Goal: Task Accomplishment & Management: Manage account settings

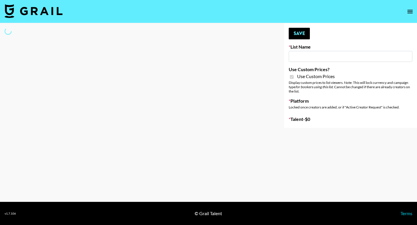
type input "ZENOWELL AI"
checkbox input "true"
select select "Brand"
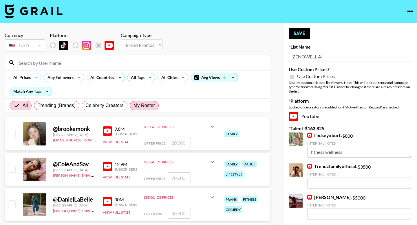
click at [140, 109] on span "My Roster" at bounding box center [143, 105] width 21 height 7
click at [133, 106] on input "My Roster" at bounding box center [133, 106] width 0 height 0
radio input "true"
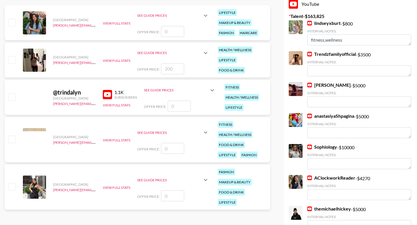
scroll to position [96, 0]
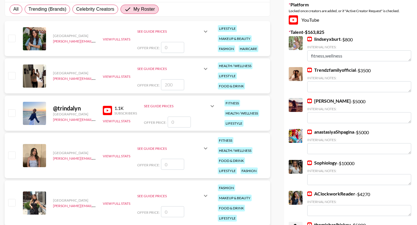
click at [11, 79] on input "checkbox" at bounding box center [11, 75] width 7 height 7
checkbox input "true"
type input "200"
click at [11, 79] on input "checkbox" at bounding box center [11, 75] width 7 height 7
checkbox input "false"
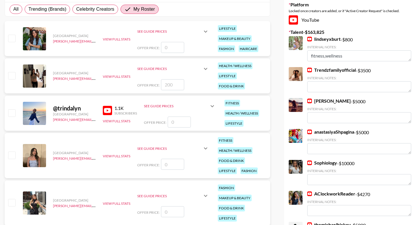
click at [11, 79] on input "checkbox" at bounding box center [11, 75] width 7 height 7
checkbox input "true"
type input "200"
click at [14, 116] on input "checkbox" at bounding box center [11, 112] width 7 height 7
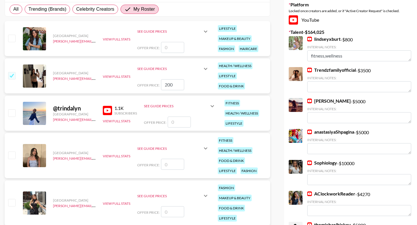
click at [14, 116] on input "checkbox" at bounding box center [11, 112] width 7 height 7
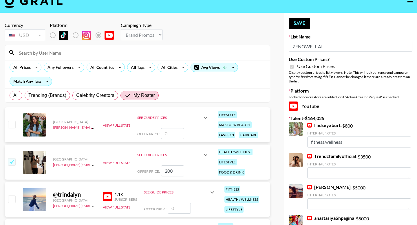
scroll to position [7, 0]
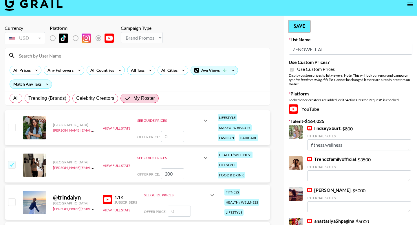
click at [303, 27] on button "Save" at bounding box center [299, 27] width 21 height 12
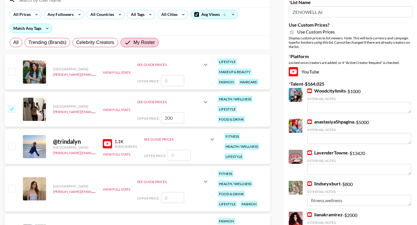
scroll to position [83, 0]
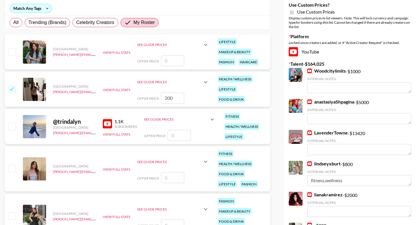
click at [14, 127] on input "checkbox" at bounding box center [11, 126] width 7 height 7
checkbox input "false"
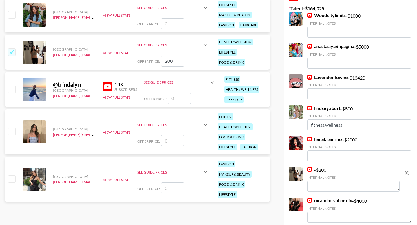
scroll to position [0, 0]
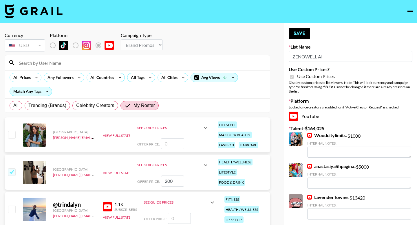
click at [270, 106] on section "All Prices Any Followers All Countries All Tags All Cities Avg Views Match Any …" at bounding box center [138, 84] width 266 height 58
click at [299, 39] on button "Save" at bounding box center [299, 34] width 21 height 12
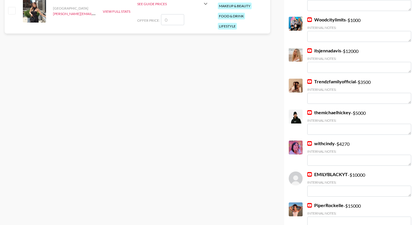
scroll to position [444, 0]
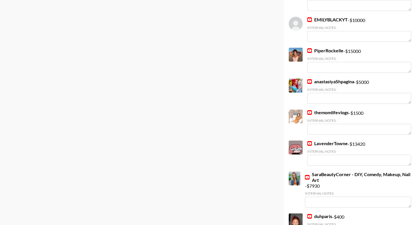
click at [237, 84] on div "Currency USD USD ​ Platform Campaign Type Choose Type... Song Promos Brand Prom…" at bounding box center [137, 131] width 275 height 1102
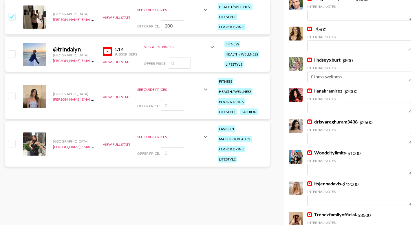
scroll to position [0, 0]
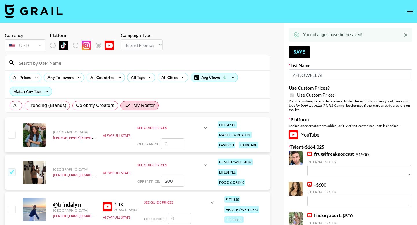
click at [413, 10] on icon "open drawer" at bounding box center [410, 11] width 7 height 7
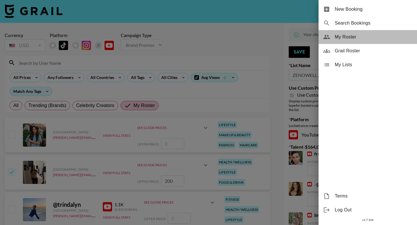
click at [348, 39] on span "My Roster" at bounding box center [374, 37] width 78 height 7
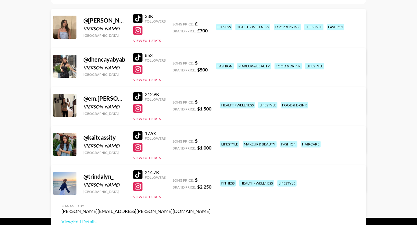
scroll to position [95, 0]
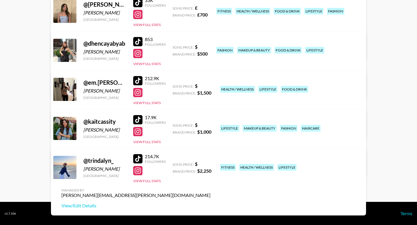
click at [211, 125] on link "View/Edit Details" at bounding box center [135, 128] width 149 height 6
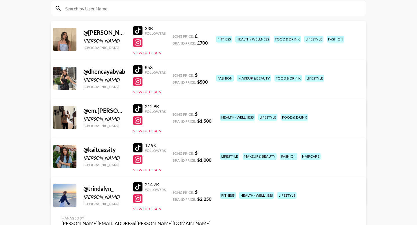
scroll to position [62, 0]
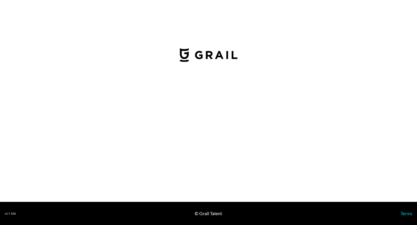
select select "USD"
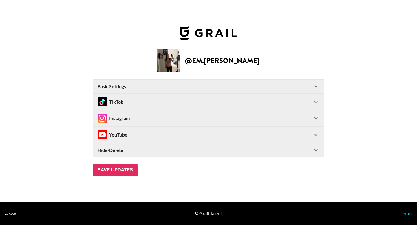
click at [317, 136] on icon at bounding box center [315, 134] width 7 height 7
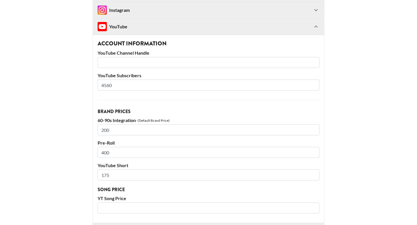
scroll to position [93, 0]
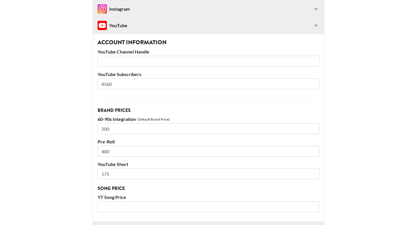
click at [107, 59] on input "text" at bounding box center [209, 61] width 222 height 11
paste input "UC4Vrisju7F5jWYHMOcxIkQQ"
type input "UC4Vrisju7F5jWYHMOcxIkQQ"
click at [131, 62] on input "UC4Vrisju7F5jWYHMOcxIkQQ" at bounding box center [209, 61] width 222 height 11
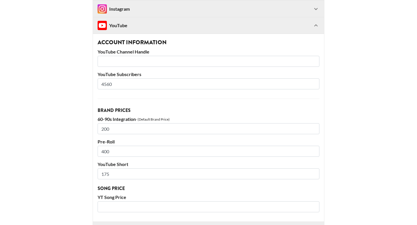
paste input "em shel"
click at [101, 64] on input "em shel" at bounding box center [209, 61] width 222 height 11
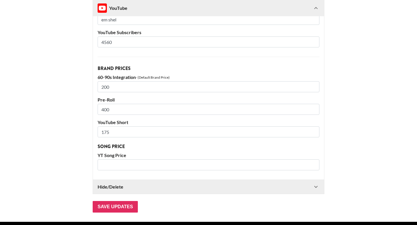
scroll to position [155, 0]
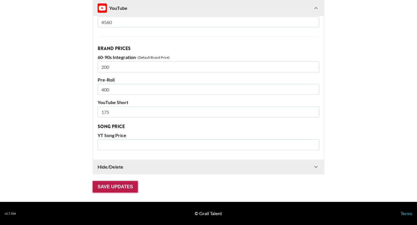
click at [115, 188] on input "Save Updates" at bounding box center [115, 187] width 45 height 12
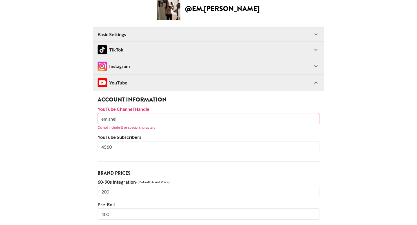
scroll to position [39, 0]
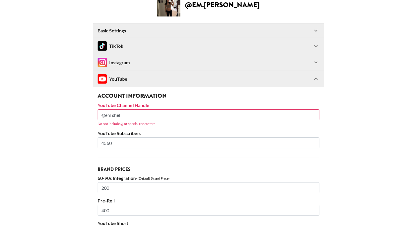
paste input "em shel"
drag, startPoint x: 138, startPoint y: 116, endPoint x: 52, endPoint y: 119, distance: 86.6
click at [52, 119] on main "@ em.sheldon Basic Settings Airtable ID: recSsXwk2EwEkYGhs Manager(s) gina.bell…" at bounding box center [209, 153] width 408 height 321
type input "@"
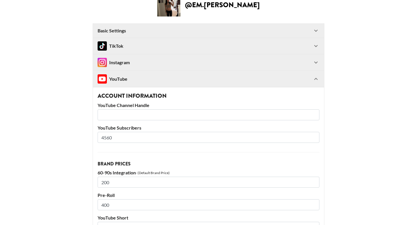
paste input "em shel"
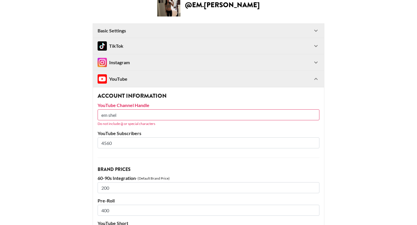
click at [115, 116] on input "em shel" at bounding box center [209, 114] width 222 height 11
click at [109, 116] on input "em shel" at bounding box center [209, 114] width 222 height 11
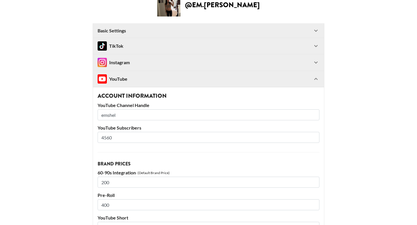
type input "emshel"
click at [45, 142] on main "@ em.sheldon Basic Settings Airtable ID: recSsXwk2EwEkYGhs Manager(s) gina.bell…" at bounding box center [209, 150] width 408 height 315
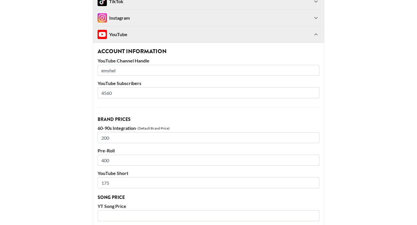
scroll to position [155, 0]
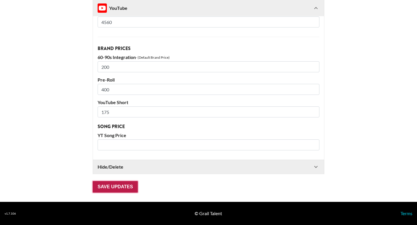
click at [109, 185] on input "Save Updates" at bounding box center [115, 187] width 45 height 12
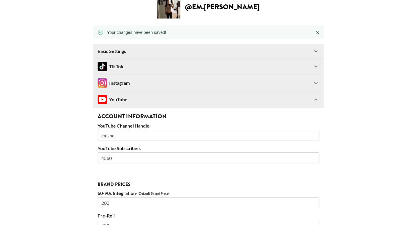
scroll to position [39, 0]
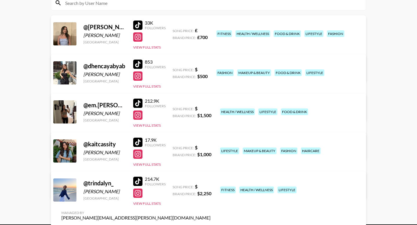
scroll to position [85, 0]
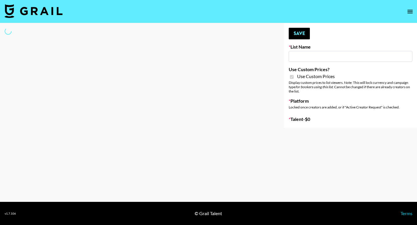
type input "Evry Jewels"
checkbox input "true"
select select "Brand"
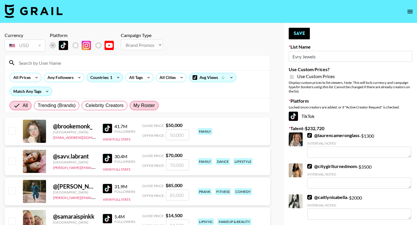
click at [141, 103] on span "My Roster" at bounding box center [143, 105] width 21 height 7
click at [133, 106] on input "My Roster" at bounding box center [133, 106] width 0 height 0
radio input "true"
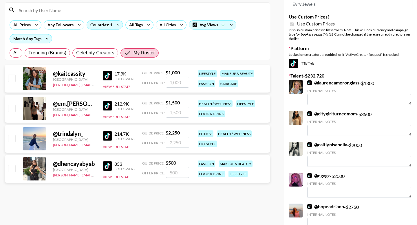
scroll to position [54, 0]
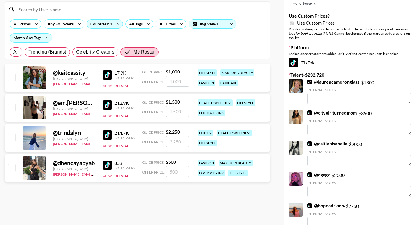
click at [12, 78] on input "checkbox" at bounding box center [11, 77] width 7 height 7
checkbox input "true"
type input "1000"
click at [11, 167] on input "checkbox" at bounding box center [11, 167] width 7 height 7
checkbox input "true"
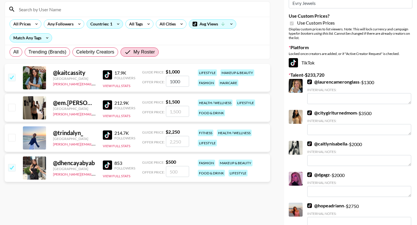
type input "500"
click at [13, 108] on input "checkbox" at bounding box center [11, 107] width 7 height 7
checkbox input "true"
type input "1500"
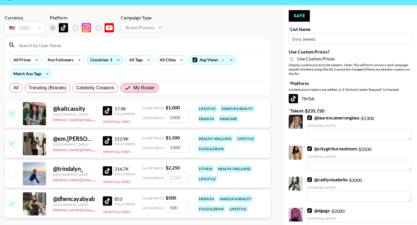
scroll to position [0, 0]
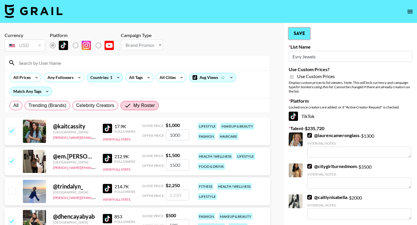
click at [298, 32] on button "Save" at bounding box center [299, 34] width 21 height 12
radio input "true"
